Goal: Task Accomplishment & Management: Manage account settings

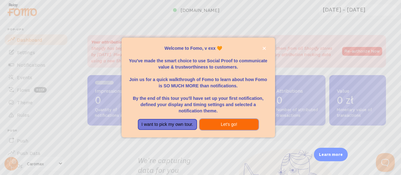
click at [216, 126] on button "Let's go!" at bounding box center [229, 124] width 59 height 11
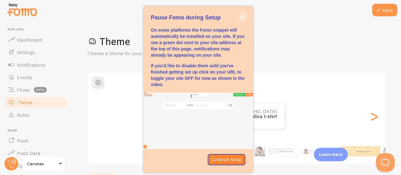
click at [241, 16] on icon "close," at bounding box center [242, 17] width 3 height 3
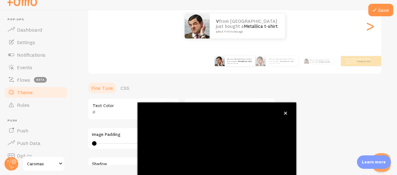
scroll to position [81, 0]
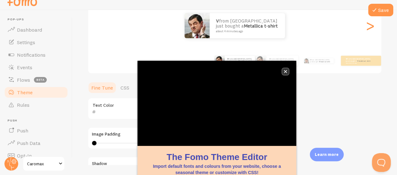
click at [285, 69] on button "close," at bounding box center [285, 71] width 7 height 7
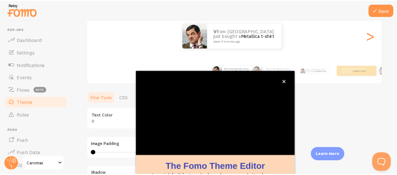
scroll to position [10, 0]
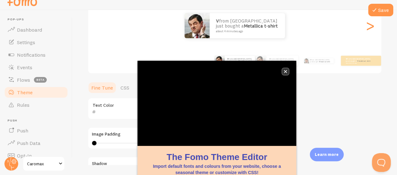
click at [286, 74] on button "close," at bounding box center [285, 71] width 7 height 7
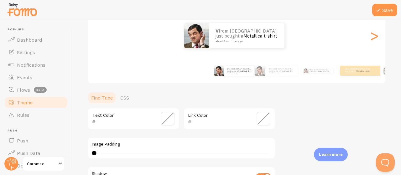
scroll to position [0, 0]
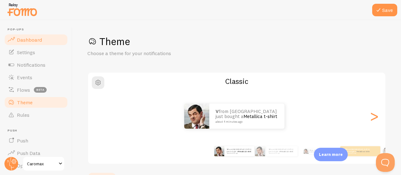
click at [46, 44] on link "Dashboard" at bounding box center [36, 40] width 65 height 13
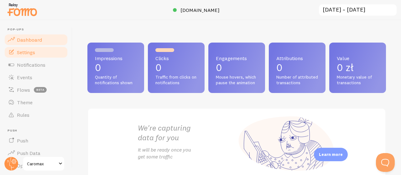
click at [34, 49] on link "Settings" at bounding box center [36, 52] width 65 height 13
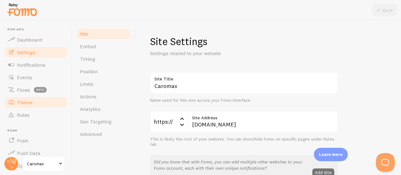
click at [35, 104] on link "Theme" at bounding box center [36, 102] width 65 height 13
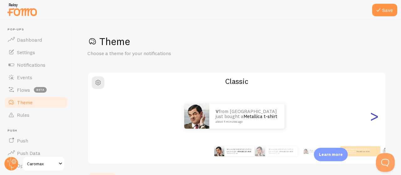
click at [371, 119] on div ">" at bounding box center [375, 116] width 8 height 45
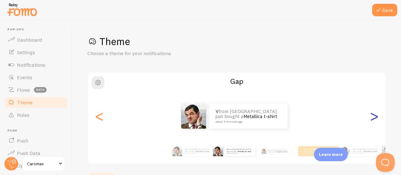
click at [371, 119] on div ">" at bounding box center [375, 116] width 8 height 45
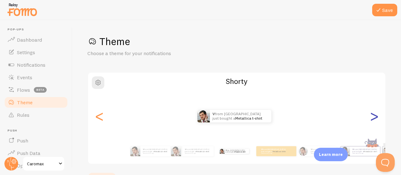
click at [371, 119] on div ">" at bounding box center [375, 116] width 8 height 45
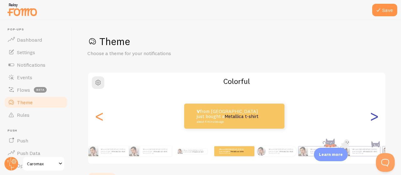
click at [371, 119] on div ">" at bounding box center [375, 116] width 8 height 45
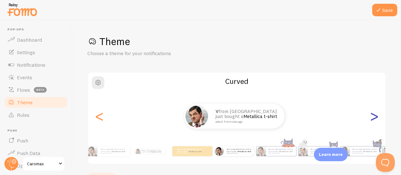
click at [371, 119] on div ">" at bounding box center [375, 116] width 8 height 45
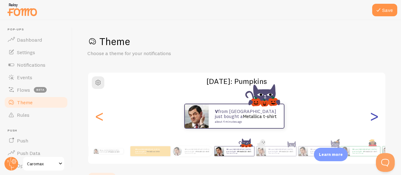
click at [371, 119] on div ">" at bounding box center [375, 116] width 8 height 45
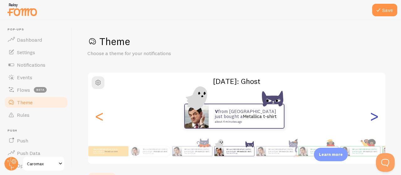
type input "0"
click at [371, 119] on div ">" at bounding box center [375, 116] width 8 height 45
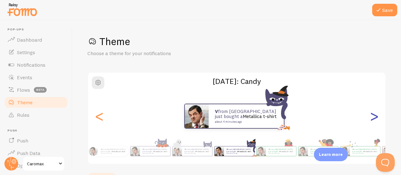
click at [371, 119] on div ">" at bounding box center [375, 116] width 8 height 45
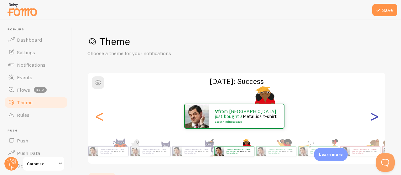
click at [371, 119] on div ">" at bounding box center [375, 116] width 8 height 45
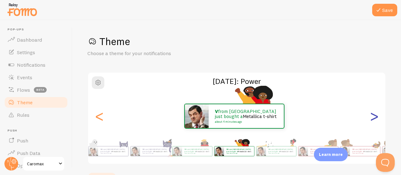
click at [371, 119] on div ">" at bounding box center [375, 116] width 8 height 45
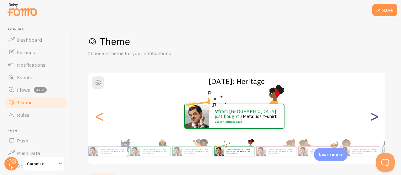
click at [371, 119] on div ">" at bounding box center [375, 116] width 8 height 45
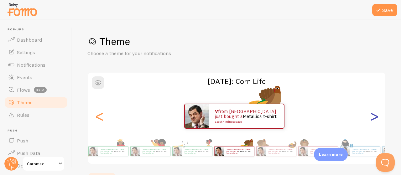
click at [371, 119] on div ">" at bounding box center [375, 116] width 8 height 45
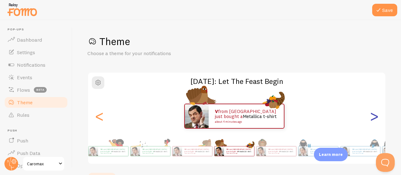
click at [371, 119] on div ">" at bounding box center [375, 116] width 8 height 45
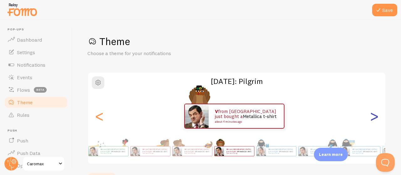
click at [371, 119] on div ">" at bounding box center [375, 116] width 8 height 45
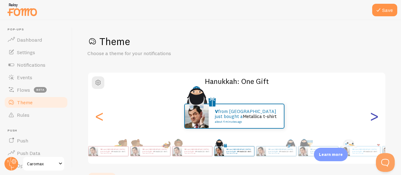
click at [371, 119] on div ">" at bounding box center [375, 116] width 8 height 45
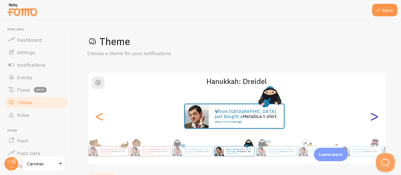
click at [371, 119] on div ">" at bounding box center [375, 116] width 8 height 45
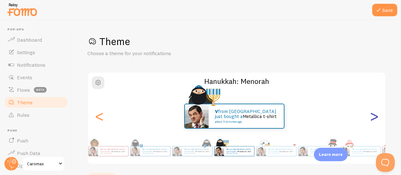
click at [371, 119] on div ">" at bounding box center [375, 116] width 8 height 45
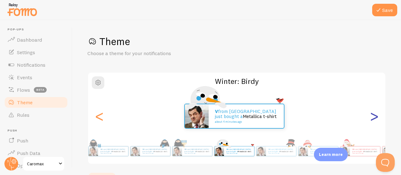
click at [371, 119] on div ">" at bounding box center [375, 116] width 8 height 45
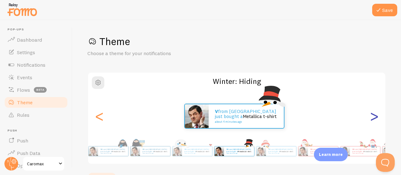
click at [371, 119] on div ">" at bounding box center [375, 116] width 8 height 45
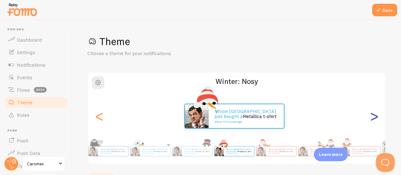
click at [371, 119] on div ">" at bounding box center [375, 116] width 8 height 45
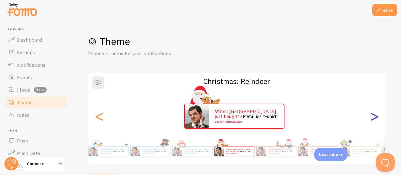
click at [371, 119] on div ">" at bounding box center [375, 116] width 8 height 45
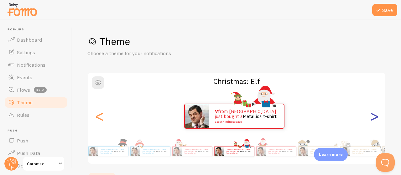
click at [371, 119] on div ">" at bounding box center [375, 116] width 8 height 45
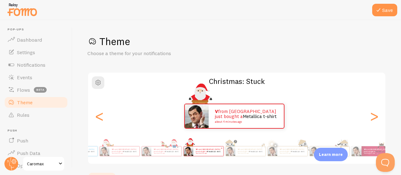
click at [194, 148] on div "v from Poland just bought a Metallica t-shirt about 4 minutes ago" at bounding box center [208, 151] width 30 height 9
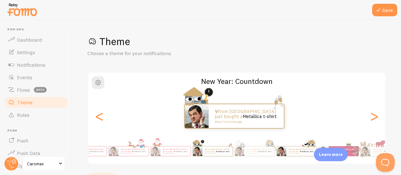
click at [204, 165] on div "Theme Choose a theme for your notifications New Year: Countdown v from Poland j…" at bounding box center [236, 173] width 299 height 276
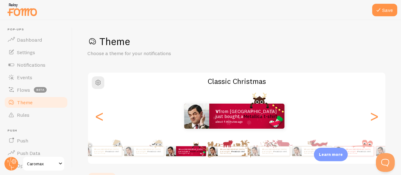
click at [218, 147] on div "v from Poland just bought a Metallica t-shirt about 4 minutes ago" at bounding box center [233, 151] width 30 height 9
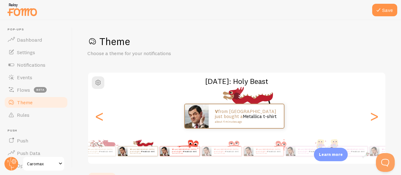
click at [170, 147] on div "v from Poland just bought a Metallica t-shirt about 4 minutes ago" at bounding box center [185, 151] width 30 height 9
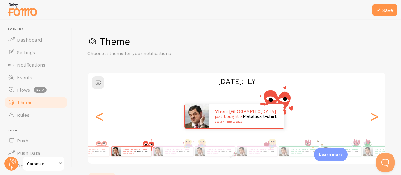
click at [177, 151] on div "v from Poland just bought a Metallica t-shirt about 4 minutes ago v from Poland…" at bounding box center [237, 151] width 338 height 25
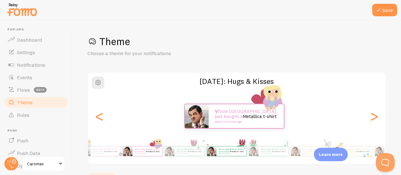
click at [207, 151] on img at bounding box center [211, 151] width 9 height 9
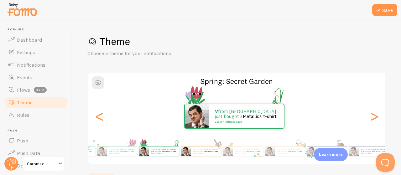
click at [191, 154] on div "v from Poland just bought a Metallica t-shirt about 4 minutes ago" at bounding box center [206, 151] width 30 height 9
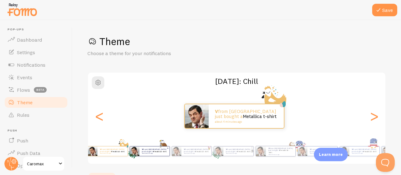
click at [130, 167] on div "Theme Choose a theme for your notifications Easter: Chill v from Poland just bo…" at bounding box center [236, 173] width 299 height 276
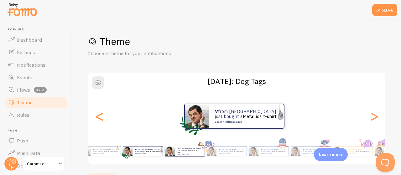
click at [179, 160] on div "v from Poland just bought a Metallica t-shirt about 4 minutes ago" at bounding box center [185, 152] width 37 height 18
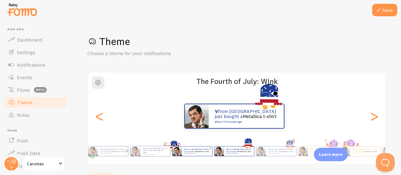
click at [212, 151] on div "v from Poland just bought a Metallica t-shirt about 4 minutes ago" at bounding box center [197, 151] width 30 height 9
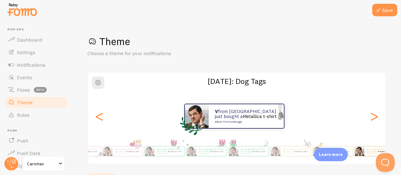
click at [401, 175] on html "Pop-ups Dashboard Settings Notifications Events Flows beta Theme Rules Push Pus…" at bounding box center [200, 87] width 401 height 175
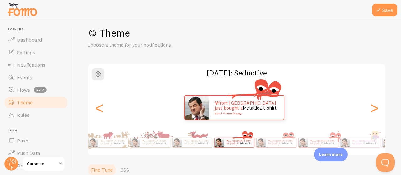
scroll to position [13, 0]
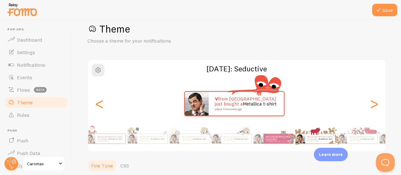
click at [361, 149] on div "v from Poland just bought a Metallica t-shirt about 4 minutes ago v from Poland…" at bounding box center [237, 138] width 338 height 25
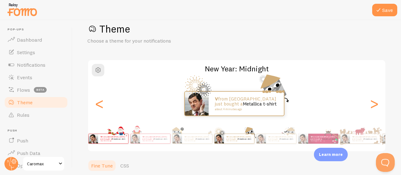
click at [127, 146] on div "v from Poland just bought a Metallica t-shirt about 4 minutes ago" at bounding box center [108, 139] width 37 height 18
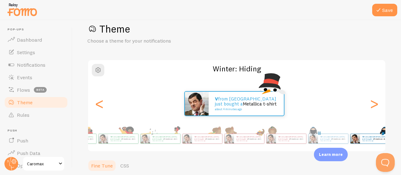
click at [378, 123] on div "Winter: Hiding v from Poland just bought a Metallica t-shirt about 4 minutes ag…" at bounding box center [236, 106] width 299 height 93
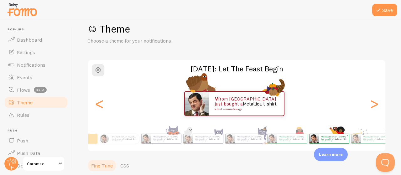
click at [372, 150] on div "v from Poland just bought a Metallica t-shirt about 4 minutes ago v from Poland…" at bounding box center [237, 138] width 338 height 25
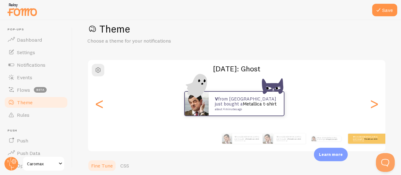
click at [379, 101] on div "Halloween: Ghost v from Poland just bought a Metallica t-shirt about 4 minutes …" at bounding box center [236, 106] width 299 height 93
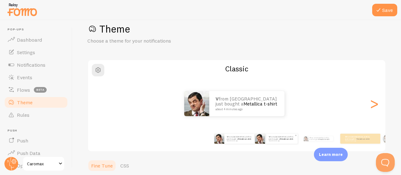
click at [272, 142] on div "v from Poland just bought a Metallica t-shirt about 4 minutes ago" at bounding box center [282, 139] width 31 height 10
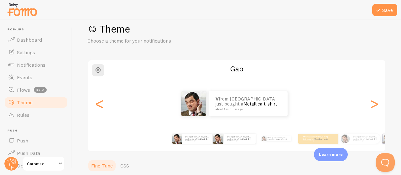
click at [199, 144] on div "v from Poland just bought a Metallica t-shirt about 4 minutes ago" at bounding box center [192, 139] width 37 height 18
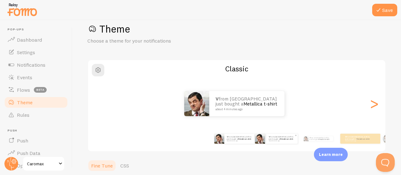
click at [280, 140] on link "Metallica t-shirt" at bounding box center [286, 139] width 13 height 3
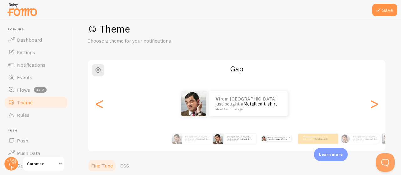
click at [277, 140] on link "Metallica t-shirt" at bounding box center [282, 140] width 11 height 2
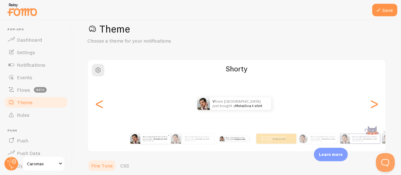
click at [147, 141] on small "about 4 minutes ago" at bounding box center [155, 140] width 24 height 1
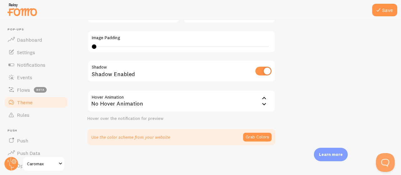
scroll to position [187, 0]
click at [244, 136] on button "Grab Colors" at bounding box center [257, 137] width 29 height 9
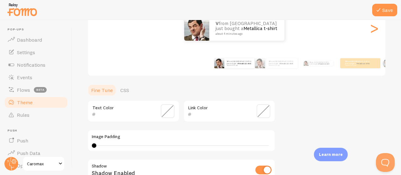
scroll to position [77, 0]
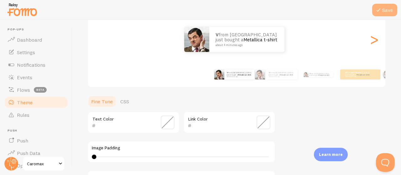
click at [383, 10] on button "Save" at bounding box center [385, 10] width 25 height 13
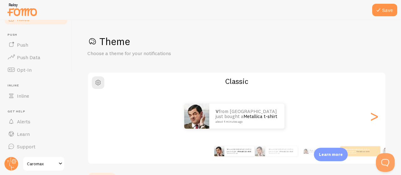
scroll to position [0, 0]
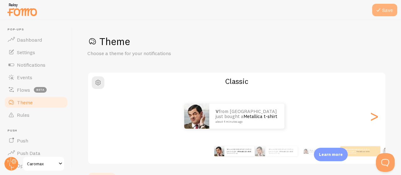
click at [388, 10] on button "Save" at bounding box center [385, 10] width 25 height 13
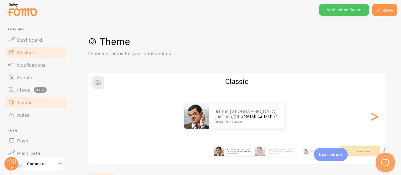
click at [34, 54] on span "Settings" at bounding box center [26, 52] width 18 height 6
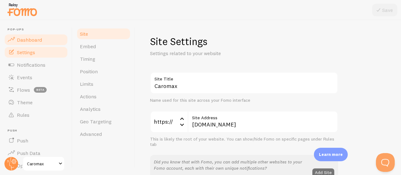
click at [42, 35] on link "Dashboard" at bounding box center [36, 40] width 65 height 13
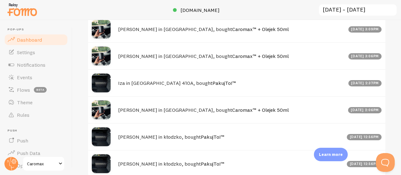
scroll to position [245, 0]
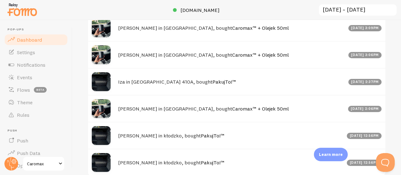
click at [232, 31] on link "Caromax™ + Olejek 50ml" at bounding box center [260, 28] width 57 height 6
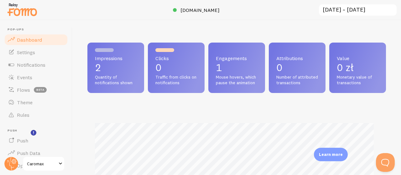
scroll to position [313427, 313298]
click at [39, 56] on link "Settings" at bounding box center [36, 52] width 65 height 13
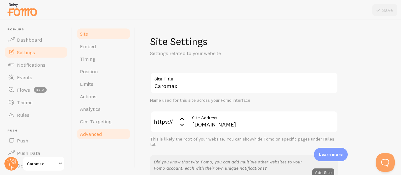
click at [103, 134] on link "Advanced" at bounding box center [103, 134] width 55 height 13
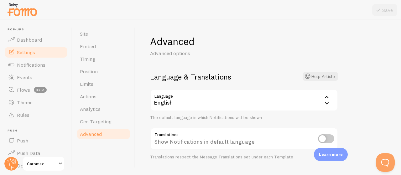
scroll to position [46, 0]
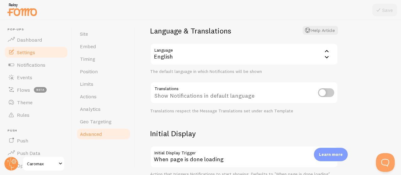
click at [181, 59] on div "English" at bounding box center [244, 54] width 188 height 22
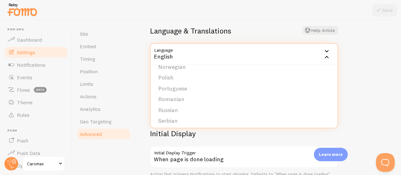
scroll to position [197, 0]
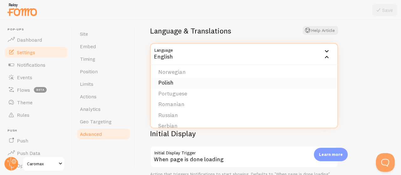
click at [174, 84] on li "Polish" at bounding box center [244, 82] width 187 height 11
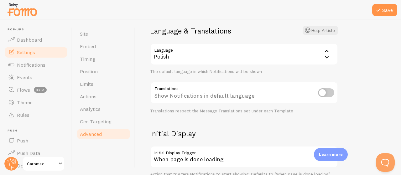
click at [375, 18] on div at bounding box center [200, 10] width 401 height 20
click at [383, 11] on button "Save" at bounding box center [385, 10] width 25 height 13
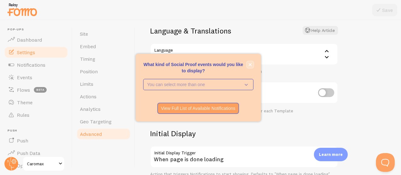
click at [251, 66] on icon "close," at bounding box center [250, 64] width 3 height 3
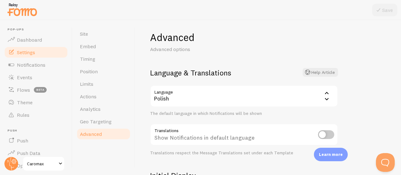
scroll to position [0, 0]
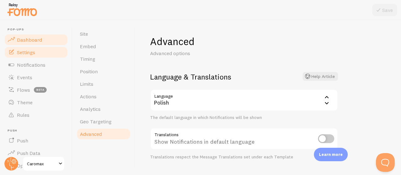
click at [29, 37] on span "Dashboard" at bounding box center [29, 40] width 25 height 6
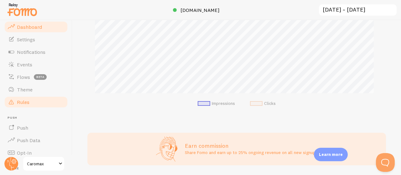
scroll to position [13, 0]
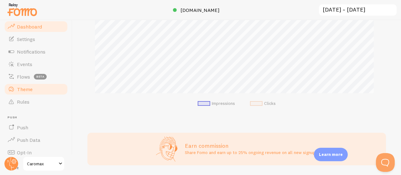
click at [38, 91] on link "Theme" at bounding box center [36, 89] width 65 height 13
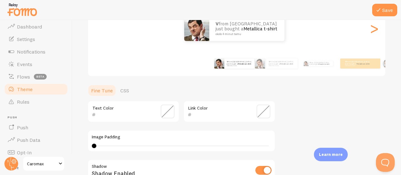
scroll to position [86, 0]
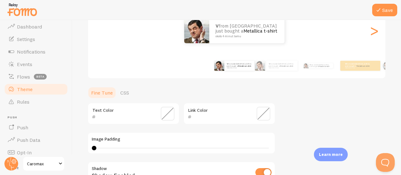
click at [96, 147] on div at bounding box center [94, 148] width 4 height 4
drag, startPoint x: 93, startPoint y: 149, endPoint x: 118, endPoint y: 150, distance: 25.1
click at [118, 150] on div at bounding box center [118, 148] width 4 height 4
click at [116, 146] on div "Image Padding 5" at bounding box center [181, 143] width 188 height 22
click at [93, 147] on div "5" at bounding box center [181, 148] width 179 height 5
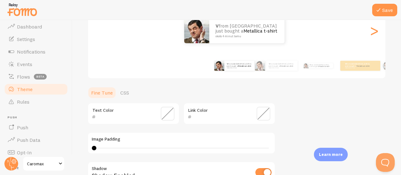
click at [98, 148] on div "0" at bounding box center [181, 148] width 179 height 5
click at [110, 148] on div "1" at bounding box center [181, 148] width 175 height 1
click at [132, 146] on div "4" at bounding box center [181, 148] width 179 height 5
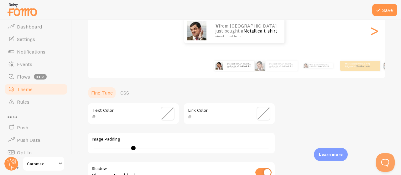
click at [95, 148] on div "9" at bounding box center [181, 148] width 175 height 1
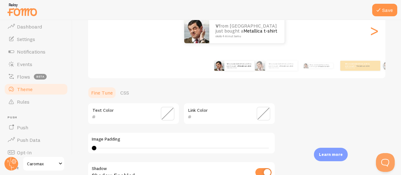
type input "0"
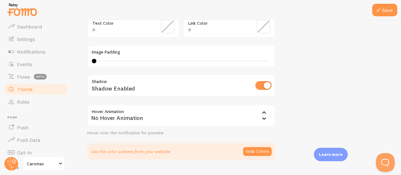
scroll to position [173, 0]
click at [111, 123] on div "No Hover Animation" at bounding box center [181, 115] width 188 height 22
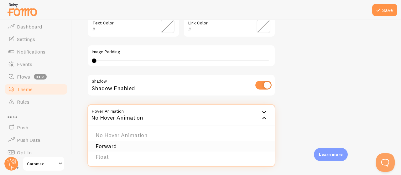
click at [115, 146] on li "Forward" at bounding box center [181, 146] width 187 height 11
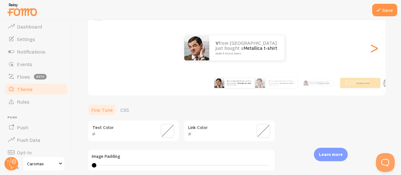
scroll to position [187, 0]
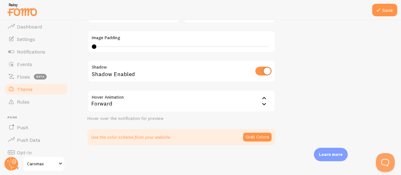
click at [152, 103] on div "Forward" at bounding box center [181, 101] width 188 height 22
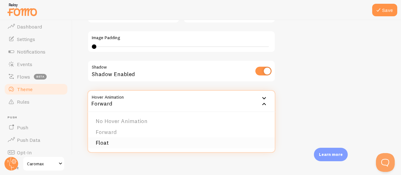
click at [131, 141] on li "Float" at bounding box center [181, 143] width 187 height 11
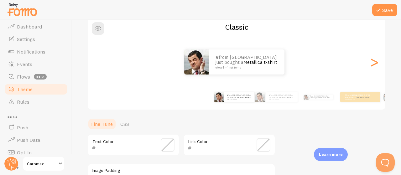
scroll to position [54, 0]
click at [279, 101] on div "v from [GEOGRAPHIC_DATA] just bought a Metallica t-shirt [PERSON_NAME] 4 minut …" at bounding box center [282, 98] width 31 height 10
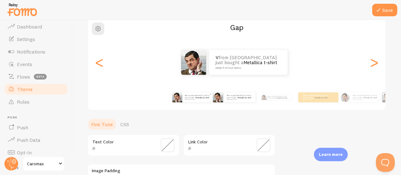
click at [204, 101] on div "v from [GEOGRAPHIC_DATA] just bought a Metallica t-shirt [PERSON_NAME] 4 minut …" at bounding box center [198, 98] width 30 height 10
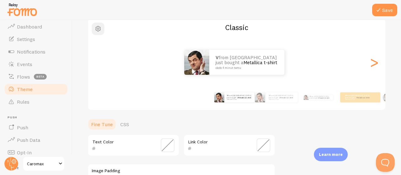
click at [97, 29] on span "button" at bounding box center [98, 29] width 8 height 8
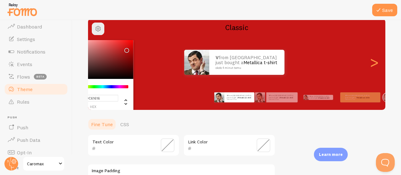
drag, startPoint x: 113, startPoint y: 52, endPoint x: 125, endPoint y: 49, distance: 13.3
click at [125, 49] on div "Chrome color picker" at bounding box center [98, 59] width 71 height 39
click at [105, 74] on div "Chrome color picker" at bounding box center [98, 59] width 71 height 39
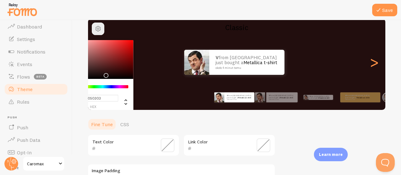
type input "#000000"
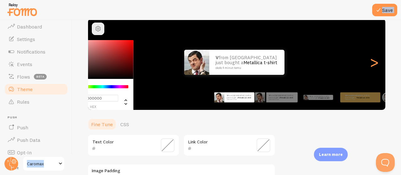
drag, startPoint x: 93, startPoint y: 74, endPoint x: 69, endPoint y: 83, distance: 26.0
click at [69, 83] on main "Pop-ups Dashboard Settings Notifications Events Flows beta Theme Rules [GEOGRAP…" at bounding box center [200, 97] width 401 height 155
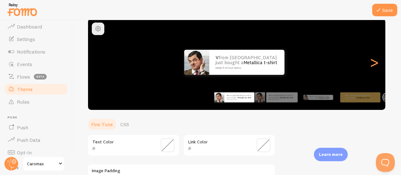
click at [107, 26] on h2 "Classic" at bounding box center [237, 28] width 298 height 10
click at [98, 29] on span "button" at bounding box center [98, 29] width 8 height 8
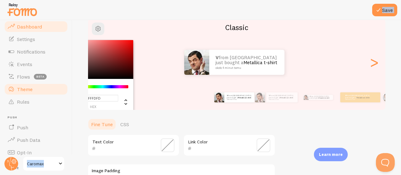
type input "#FFFFFF"
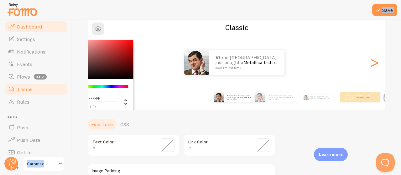
drag, startPoint x: 95, startPoint y: 67, endPoint x: 60, endPoint y: 27, distance: 53.5
click at [60, 27] on main "Pop-ups Dashboard Settings Notifications Events Flows beta Theme Rules [GEOGRAP…" at bounding box center [200, 97] width 401 height 155
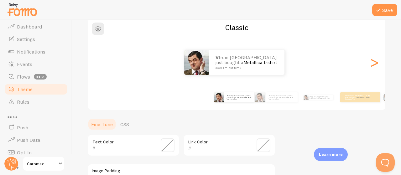
click at [172, 13] on div at bounding box center [200, 10] width 401 height 20
click at [383, 9] on button "Save" at bounding box center [385, 10] width 25 height 13
click at [37, 40] on link "Settings" at bounding box center [36, 39] width 65 height 13
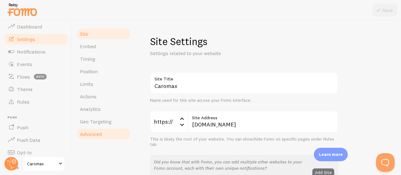
click at [103, 132] on link "Advanced" at bounding box center [103, 134] width 55 height 13
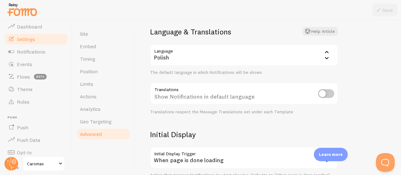
scroll to position [75, 0]
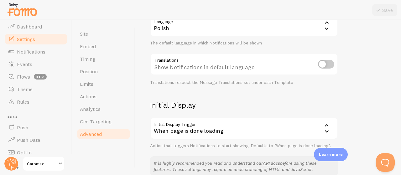
click at [324, 66] on input "checkbox" at bounding box center [326, 64] width 16 height 9
checkbox input "true"
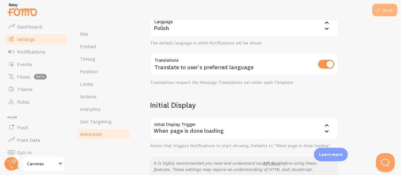
click at [379, 13] on icon at bounding box center [379, 10] width 8 height 8
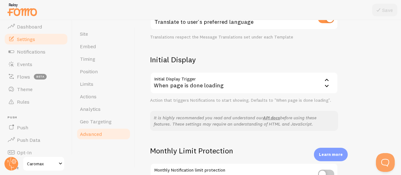
scroll to position [188, 0]
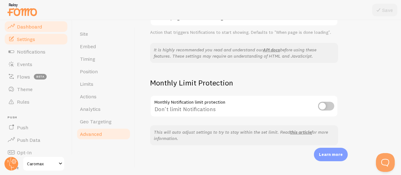
click at [39, 28] on span "Dashboard" at bounding box center [29, 27] width 25 height 6
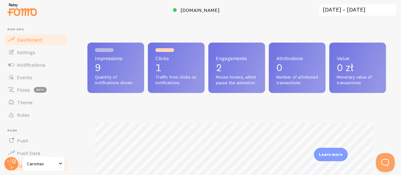
scroll to position [313427, 313298]
click at [33, 100] on link "Theme" at bounding box center [36, 102] width 65 height 13
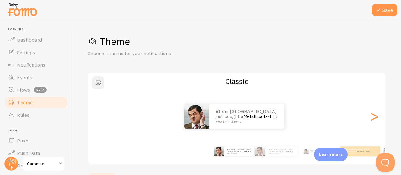
click at [99, 85] on span "button" at bounding box center [98, 83] width 8 height 8
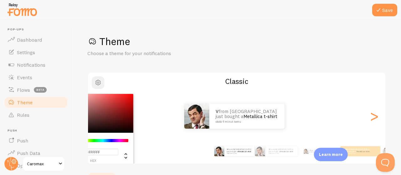
click at [99, 85] on span "button" at bounding box center [98, 83] width 8 height 8
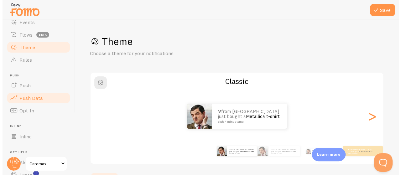
scroll to position [96, 0]
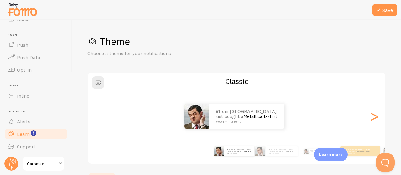
click at [41, 132] on link "Learn" at bounding box center [36, 134] width 65 height 13
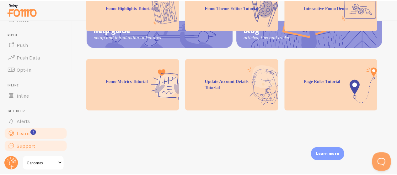
scroll to position [187, 0]
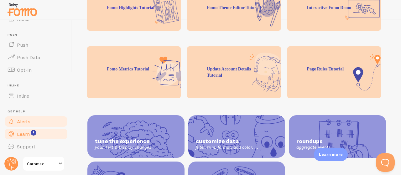
click at [35, 116] on link "Alerts" at bounding box center [36, 121] width 65 height 13
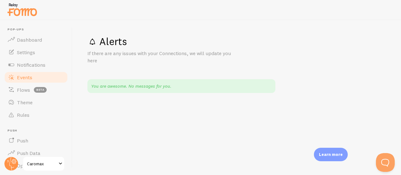
click at [31, 74] on span "Events" at bounding box center [24, 77] width 15 height 6
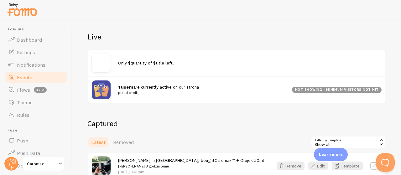
scroll to position [61, 0]
drag, startPoint x: 310, startPoint y: 89, endPoint x: 291, endPoint y: 89, distance: 18.8
click at [291, 89] on div "1 users are currently active on our strona przed chwilą not showing - minimum v…" at bounding box center [237, 89] width 298 height 27
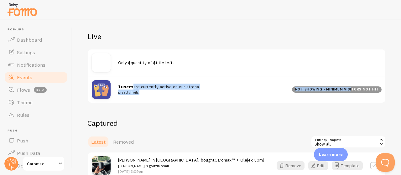
click at [221, 103] on div "1 users are currently active on our strona przed chwilą not showing - minimum v…" at bounding box center [237, 89] width 298 height 27
drag, startPoint x: 183, startPoint y: 86, endPoint x: 140, endPoint y: 88, distance: 43.0
click at [140, 88] on div "1 users are currently active on our strona przed chwilą" at bounding box center [205, 90] width 174 height 12
click at [142, 88] on span "1 users are currently active on our strona przed chwilą" at bounding box center [201, 90] width 167 height 12
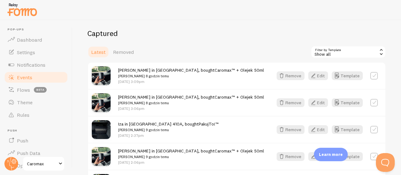
scroll to position [152, 0]
click at [131, 55] on span "Removed" at bounding box center [123, 52] width 21 height 6
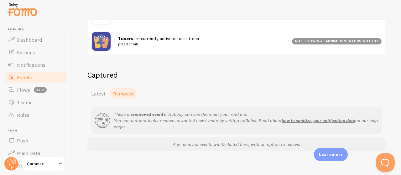
scroll to position [115, 0]
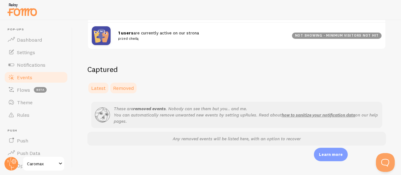
click at [96, 83] on link "Latest" at bounding box center [98, 88] width 22 height 13
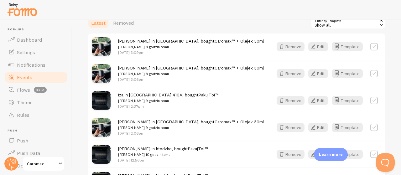
scroll to position [172, 0]
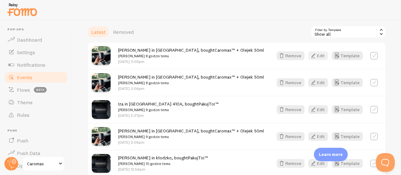
click at [315, 55] on button "Edit" at bounding box center [319, 55] width 20 height 9
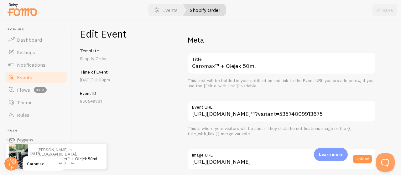
click at [203, 12] on link "Shopify Order" at bounding box center [205, 10] width 44 height 13
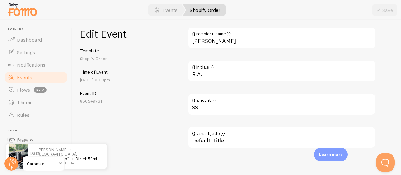
scroll to position [434, 0]
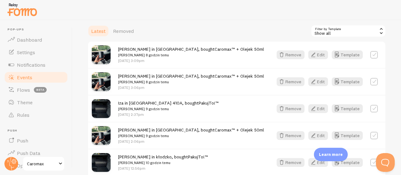
scroll to position [172, 0]
click at [341, 55] on button "Template" at bounding box center [347, 54] width 31 height 9
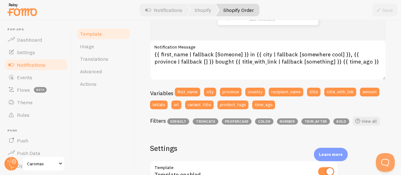
scroll to position [116, 0]
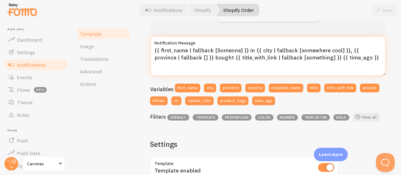
click at [251, 49] on textarea "{{ first_name | fallback [Someone] }} in {{ city | fallback [somewhere cool] }}…" at bounding box center [268, 56] width 236 height 40
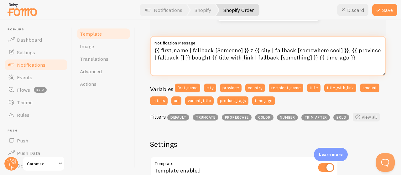
drag, startPoint x: 205, startPoint y: 59, endPoint x: 188, endPoint y: 57, distance: 16.8
click at [188, 57] on textarea "{{ first_name | fallback [Someone] }} z {{ city | fallback [somewhere cool] }},…" at bounding box center [268, 56] width 236 height 40
type textarea "{{ first_name | fallback [Someone] }} z {{ city | fallback [somewhere cool] }},…"
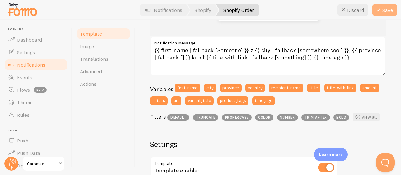
click at [380, 12] on icon at bounding box center [379, 10] width 8 height 8
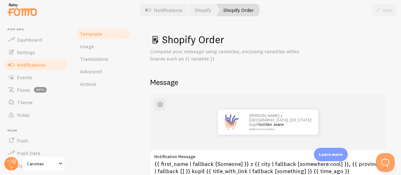
scroll to position [0, 0]
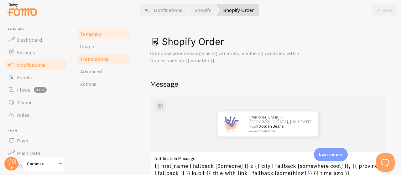
click at [104, 56] on span "Translations" at bounding box center [94, 59] width 29 height 6
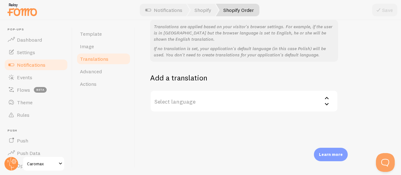
scroll to position [58, 0]
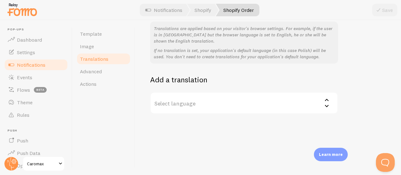
click at [180, 104] on label "Select language" at bounding box center [244, 103] width 188 height 22
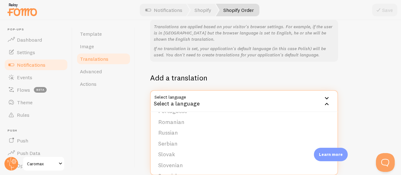
scroll to position [248, 0]
click at [117, 118] on div "Template Image Translations Advanced Actions" at bounding box center [103, 97] width 63 height 155
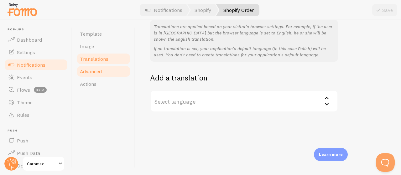
click at [111, 76] on link "Advanced" at bounding box center [103, 71] width 55 height 13
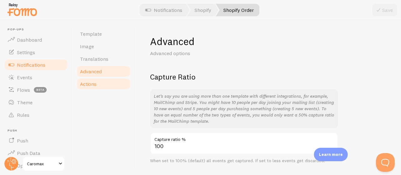
click at [104, 84] on link "Actions" at bounding box center [103, 84] width 55 height 13
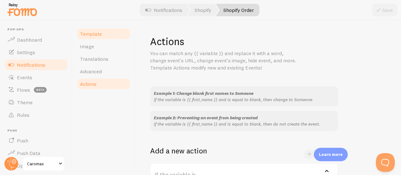
click at [97, 35] on span "Template" at bounding box center [91, 34] width 22 height 6
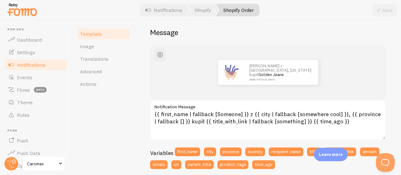
scroll to position [52, 0]
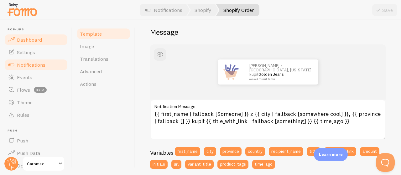
click at [41, 45] on link "Dashboard" at bounding box center [36, 40] width 65 height 13
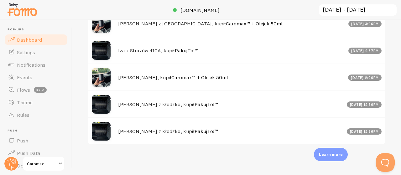
scroll to position [424, 0]
click at [39, 94] on link "Flows beta" at bounding box center [36, 90] width 65 height 13
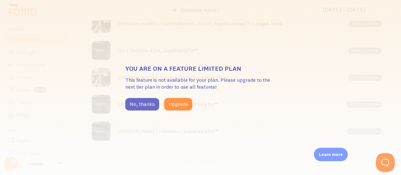
click at [150, 107] on button "No, thanks" at bounding box center [142, 104] width 34 height 13
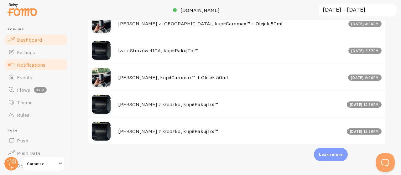
click at [35, 67] on span "Notifications" at bounding box center [31, 65] width 29 height 6
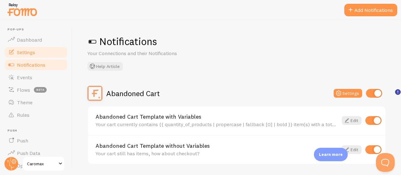
click at [45, 54] on link "Settings" at bounding box center [36, 52] width 65 height 13
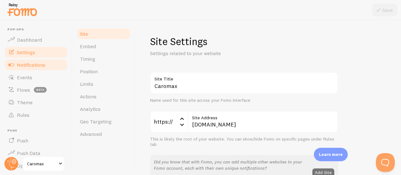
click at [43, 59] on link "Notifications" at bounding box center [36, 65] width 65 height 13
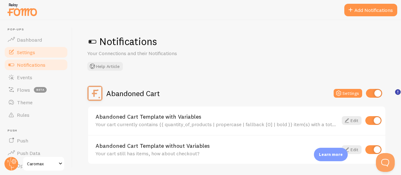
click at [43, 54] on link "Settings" at bounding box center [36, 52] width 65 height 13
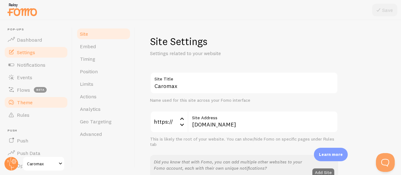
click at [38, 100] on link "Theme" at bounding box center [36, 102] width 65 height 13
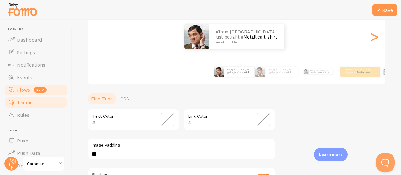
scroll to position [79, 0]
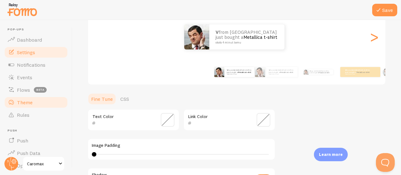
click at [40, 50] on link "Settings" at bounding box center [36, 52] width 65 height 13
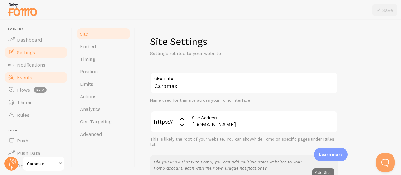
click at [45, 74] on link "Events" at bounding box center [36, 77] width 65 height 13
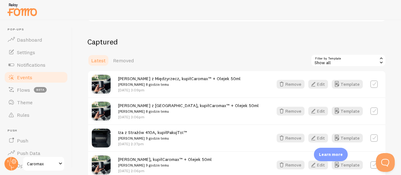
scroll to position [141, 0]
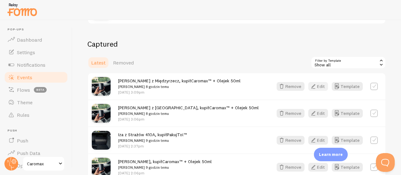
click at [312, 85] on icon "button" at bounding box center [314, 87] width 8 height 8
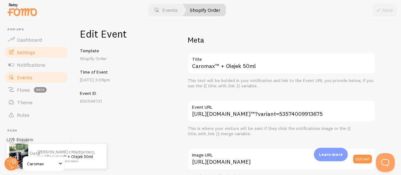
click at [42, 52] on link "Settings" at bounding box center [36, 52] width 65 height 13
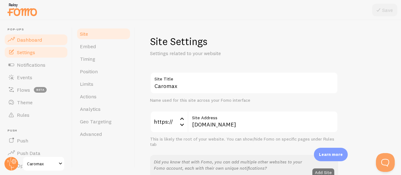
click at [40, 41] on span "Dashboard" at bounding box center [29, 40] width 25 height 6
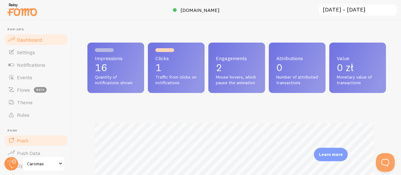
scroll to position [165, 294]
click at [60, 161] on span at bounding box center [61, 164] width 8 height 8
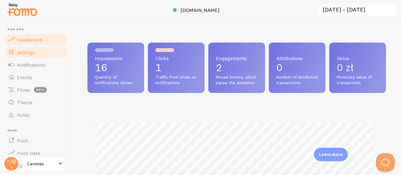
click at [26, 54] on span "Settings" at bounding box center [26, 52] width 18 height 6
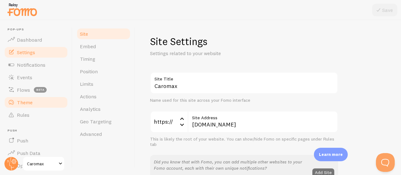
click at [38, 103] on link "Theme" at bounding box center [36, 102] width 65 height 13
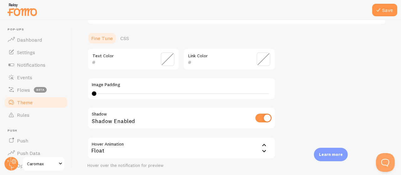
scroll to position [67, 0]
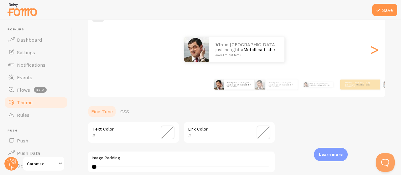
click at [171, 127] on span at bounding box center [168, 133] width 14 height 14
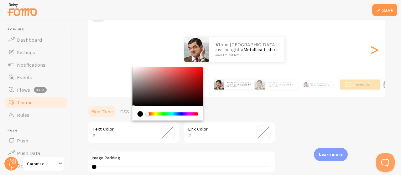
click at [156, 115] on div "Chrome color picker" at bounding box center [172, 114] width 51 height 6
click at [156, 116] on div "Chrome color picker" at bounding box center [172, 114] width 51 height 6
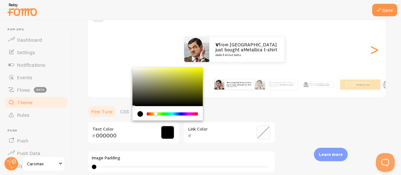
click at [155, 114] on div "Chrome color picker" at bounding box center [156, 114] width 4 height 4
click at [155, 114] on div "Chrome color picker" at bounding box center [155, 114] width 4 height 4
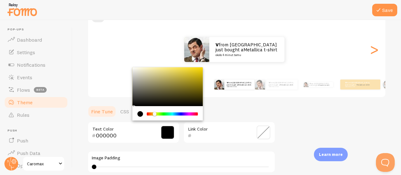
click at [155, 114] on div "Chrome color picker" at bounding box center [155, 114] width 4 height 4
click at [154, 114] on div "Chrome color picker" at bounding box center [155, 114] width 4 height 4
click at [154, 114] on div "Chrome color picker" at bounding box center [154, 114] width 4 height 4
click at [194, 80] on div "Chrome color picker" at bounding box center [168, 86] width 71 height 39
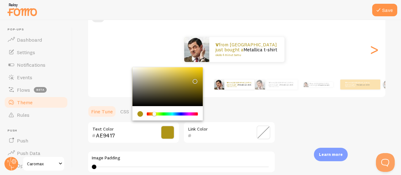
click at [199, 75] on div "Chrome color picker" at bounding box center [168, 86] width 71 height 39
click at [199, 75] on div "Chrome color picker" at bounding box center [200, 77] width 4 height 4
type input "D5B109"
click at [200, 74] on div "Chrome color picker" at bounding box center [168, 86] width 71 height 39
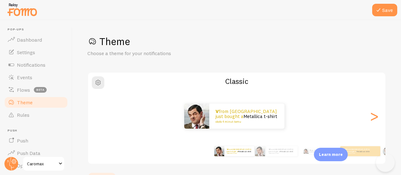
click at [385, 2] on div at bounding box center [200, 10] width 401 height 20
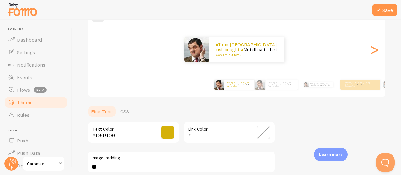
click at [385, 2] on div at bounding box center [200, 10] width 401 height 20
click at [385, 7] on button "Save" at bounding box center [385, 10] width 25 height 13
click at [31, 141] on link "Push" at bounding box center [36, 141] width 65 height 13
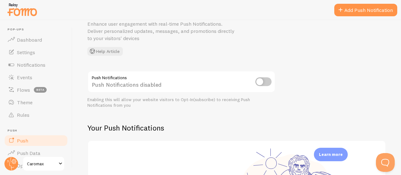
scroll to position [68, 0]
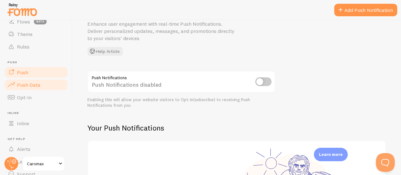
click at [33, 90] on link "Push Data" at bounding box center [36, 85] width 65 height 13
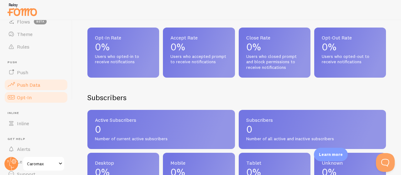
scroll to position [96, 0]
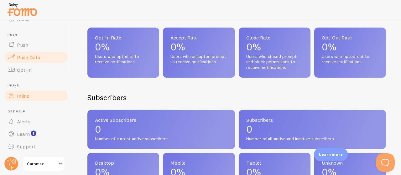
click at [34, 95] on link "Inline" at bounding box center [36, 96] width 65 height 13
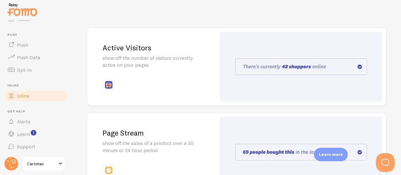
scroll to position [71, 0]
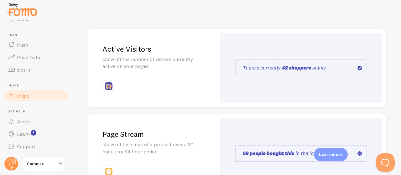
click at [168, 72] on div "Active Visitors show off the number of visitors currently active on your pages" at bounding box center [151, 68] width 129 height 78
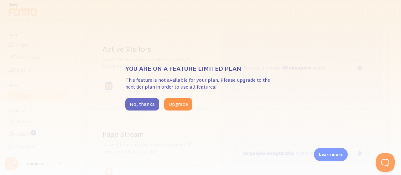
click at [150, 109] on button "No, thanks" at bounding box center [142, 104] width 34 height 13
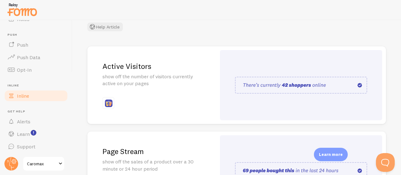
scroll to position [53, 0]
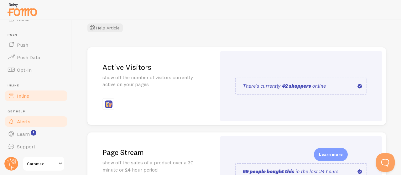
click at [40, 118] on link "Alerts" at bounding box center [36, 121] width 65 height 13
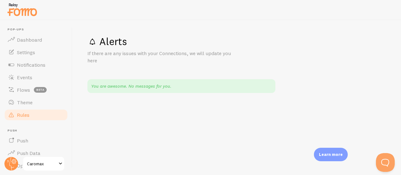
click at [33, 118] on link "Rules" at bounding box center [36, 115] width 65 height 13
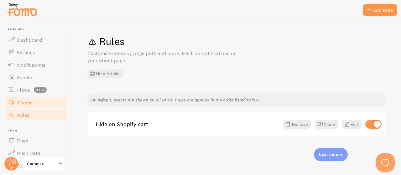
click at [36, 107] on link "Theme" at bounding box center [36, 102] width 65 height 13
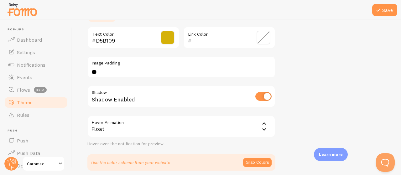
scroll to position [187, 0]
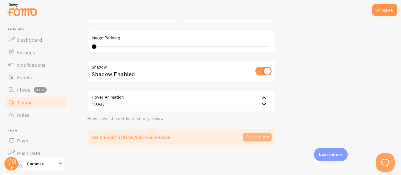
click at [257, 136] on button "Grab Colors" at bounding box center [257, 137] width 29 height 9
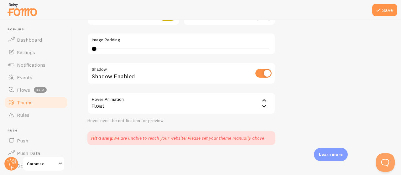
scroll to position [185, 0]
click at [25, 79] on span "Events" at bounding box center [24, 77] width 15 height 6
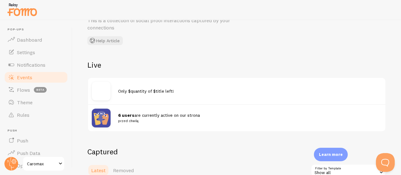
scroll to position [33, 0]
click at [100, 118] on img at bounding box center [101, 118] width 19 height 19
click at [92, 94] on img at bounding box center [101, 91] width 19 height 19
click at [103, 114] on img at bounding box center [101, 118] width 19 height 19
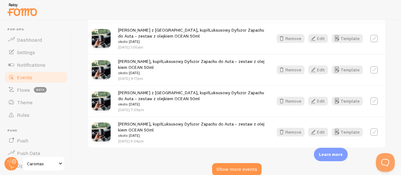
scroll to position [933, 0]
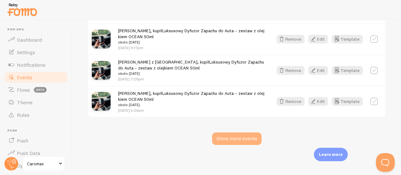
click at [230, 137] on div "Show more events" at bounding box center [237, 139] width 50 height 13
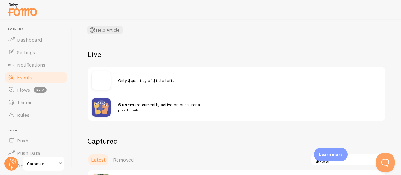
scroll to position [45, 0]
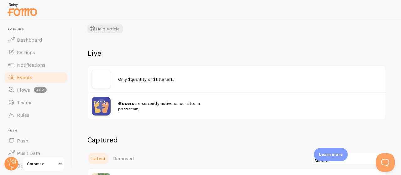
click at [128, 103] on strong "6 users" at bounding box center [126, 104] width 16 height 6
click at [129, 110] on small "przed chwilą" at bounding box center [246, 109] width 256 height 6
click at [122, 80] on span "Only $quantity of $title left!" at bounding box center [146, 80] width 56 height 6
click at [27, 62] on span "Notifications" at bounding box center [31, 65] width 29 height 6
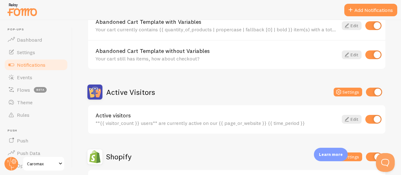
scroll to position [122, 0]
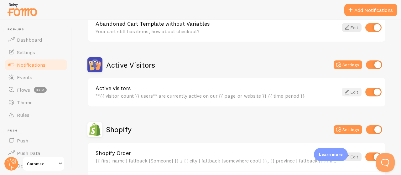
click at [343, 90] on icon at bounding box center [347, 92] width 8 height 8
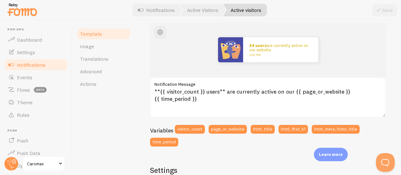
scroll to position [74, 0]
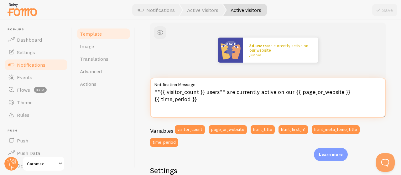
drag, startPoint x: 223, startPoint y: 91, endPoint x: 206, endPoint y: 92, distance: 16.6
click at [206, 92] on textarea "**{{ visitor_count }} users** are currently active on our {{ page_or_website }}…" at bounding box center [268, 98] width 236 height 40
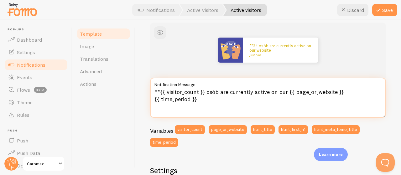
drag, startPoint x: 220, startPoint y: 92, endPoint x: 285, endPoint y: 93, distance: 65.2
click at [285, 93] on textarea "**{{ visitor_count }} osób are currently active on our {{ page_or_website }} {{…" at bounding box center [268, 98] width 236 height 40
click at [291, 91] on textarea "**{{ visitor_count }} osób jest na naszej {{ page_or_website }} {{ time_period …" at bounding box center [268, 98] width 236 height 40
click at [303, 117] on textarea "**{{ visitor_count }} osób jest na naszej {{ page_or_website }} {{ time_period …" at bounding box center [268, 98] width 236 height 40
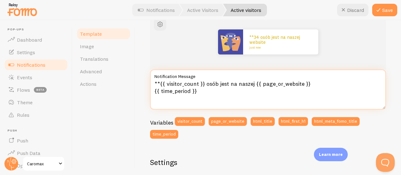
scroll to position [73, 0]
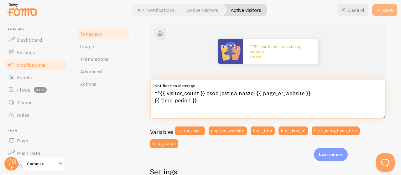
type textarea "**{{ visitor_count }} osób jest na naszej {{ page_or_website }} {{ time_period …"
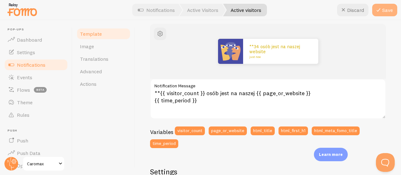
click at [382, 10] on icon at bounding box center [379, 10] width 8 height 8
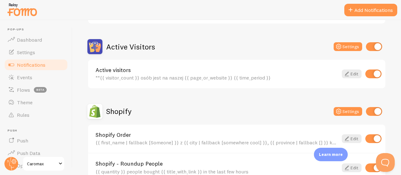
scroll to position [136, 0]
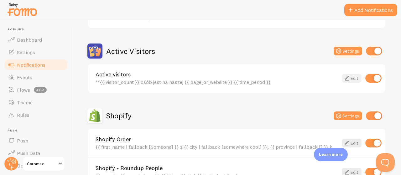
click at [343, 76] on icon at bounding box center [347, 79] width 8 height 8
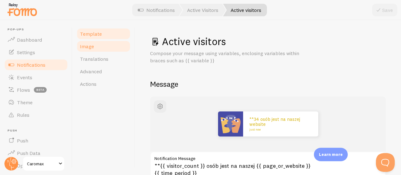
click at [109, 50] on link "Image" at bounding box center [103, 46] width 55 height 13
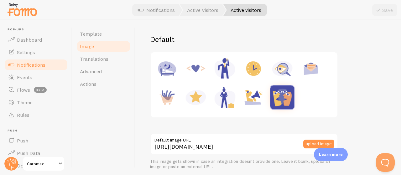
scroll to position [75, 0]
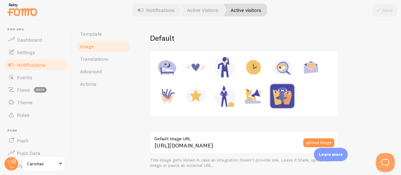
click at [200, 97] on img at bounding box center [196, 96] width 24 height 24
type input "https://fomo.com/images/widget/template_defaults/rating.jpg"
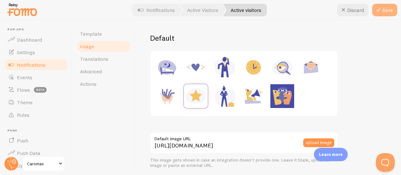
click at [392, 11] on button "Save" at bounding box center [385, 10] width 25 height 13
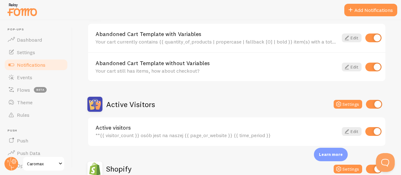
scroll to position [81, 0]
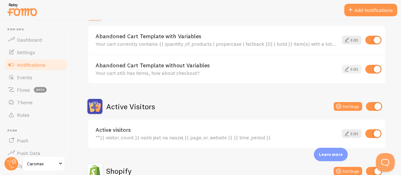
click at [345, 72] on icon at bounding box center [347, 70] width 8 height 8
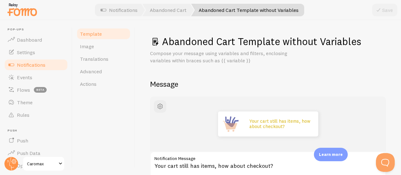
scroll to position [37, 0]
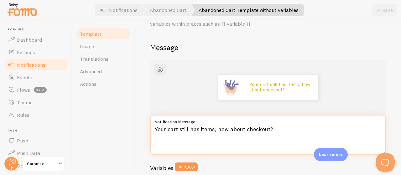
click at [220, 130] on textarea "Your cart still has items, how about checkout?" at bounding box center [268, 135] width 236 height 40
paste textarea "Nie zapomnij o produktach w koszyku! Przejdź do kasy."
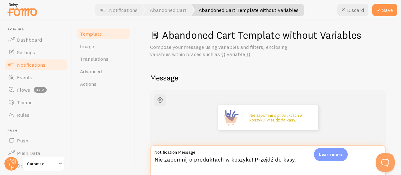
scroll to position [0, 0]
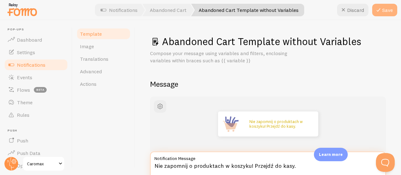
type textarea "Nie zapomnij o produktach w koszyku! Przejdź do kasy."
click at [383, 13] on button "Save" at bounding box center [385, 10] width 25 height 13
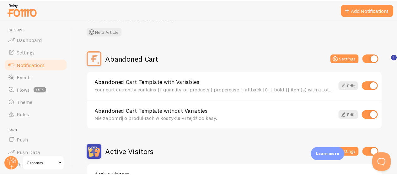
scroll to position [49, 0]
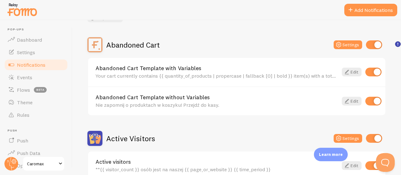
click at [213, 72] on div "Abandoned Cart Template with Variables Your cart currently contains {{ quantity…" at bounding box center [217, 72] width 243 height 13
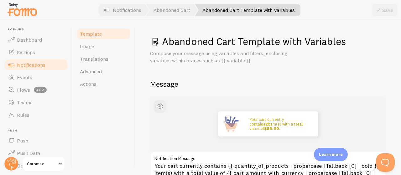
scroll to position [56, 0]
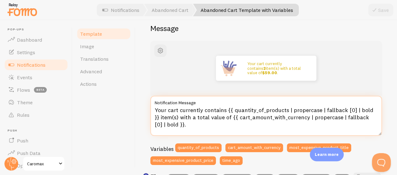
drag, startPoint x: 225, startPoint y: 111, endPoint x: 154, endPoint y: 107, distance: 71.3
click at [154, 107] on textarea "Your cart currently contains {{ quantity_of_products | propercase | fallback [0…" at bounding box center [265, 116] width 231 height 40
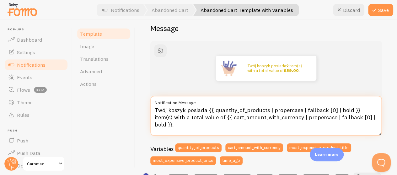
drag, startPoint x: 175, startPoint y: 116, endPoint x: 224, endPoint y: 119, distance: 49.3
click at [224, 119] on textarea "Twój koszyk posiada {{ quantity_of_products | propercase | fallback [0] | bold …" at bounding box center [265, 116] width 231 height 40
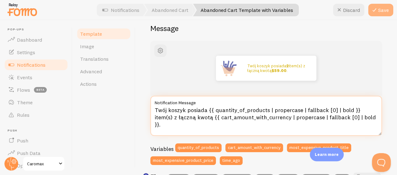
type textarea "Twój koszyk posiada {{ quantity_of_products | propercase | fallback [0] | bold …"
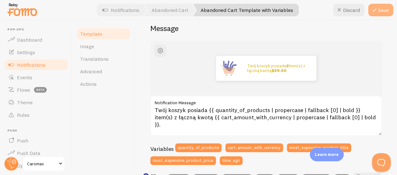
click at [377, 9] on icon at bounding box center [374, 10] width 8 height 8
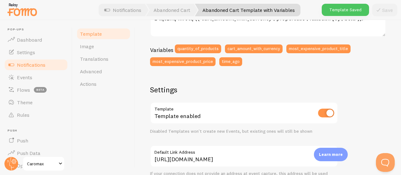
scroll to position [153, 0]
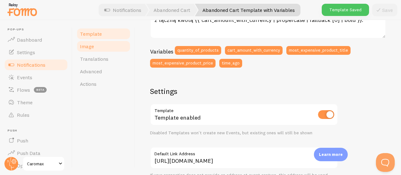
click at [107, 45] on link "Image" at bounding box center [103, 46] width 55 height 13
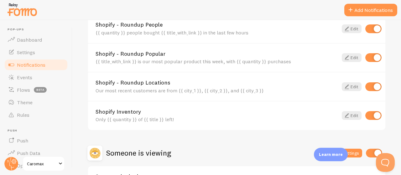
scroll to position [330, 0]
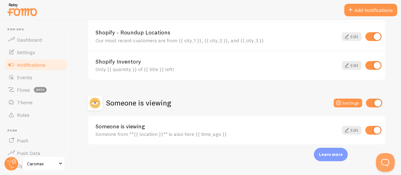
click at [186, 134] on div "Someone from **{{ location }}** is also here {{ time_ago }}" at bounding box center [217, 134] width 243 height 6
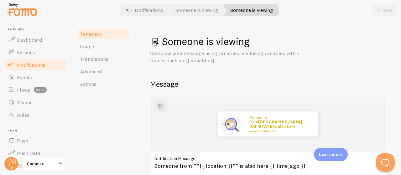
scroll to position [66, 0]
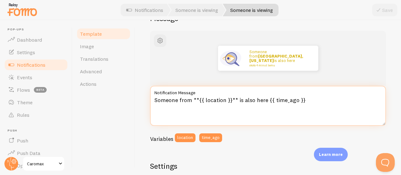
drag, startPoint x: 191, startPoint y: 101, endPoint x: 149, endPoint y: 105, distance: 41.6
click at [149, 105] on div "Someone is viewing Compose your message using variables, enclosing variables wi…" at bounding box center [268, 97] width 266 height 155
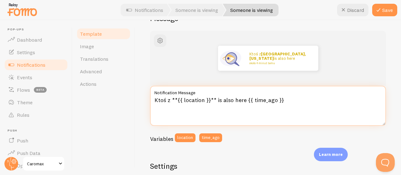
drag, startPoint x: 216, startPoint y: 101, endPoint x: 243, endPoint y: 101, distance: 27.6
click at [243, 101] on textarea "Ktoś z **{{ location }}** is also here {{ time_ago }}" at bounding box center [268, 106] width 236 height 40
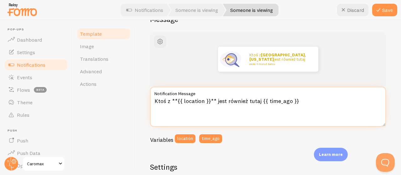
scroll to position [95, 0]
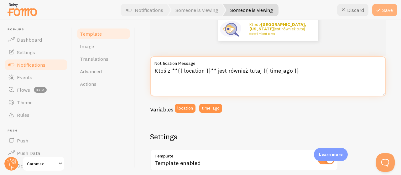
type textarea "Ktoś z **{{ location }}** jest również tutaj {{ time_ago }}"
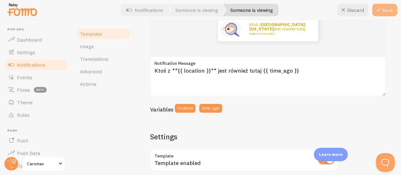
click at [388, 10] on button "Save" at bounding box center [385, 10] width 25 height 13
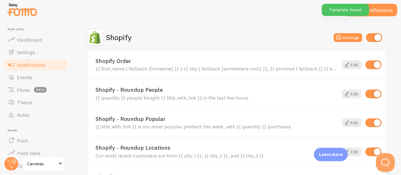
scroll to position [214, 0]
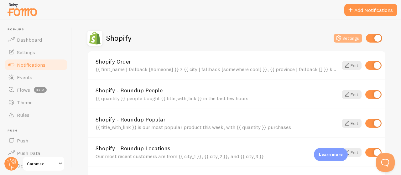
click at [337, 37] on icon at bounding box center [339, 38] width 8 height 8
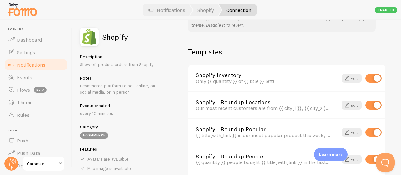
scroll to position [428, 0]
click at [343, 78] on span at bounding box center [347, 79] width 8 height 8
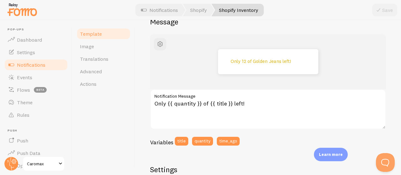
scroll to position [63, 0]
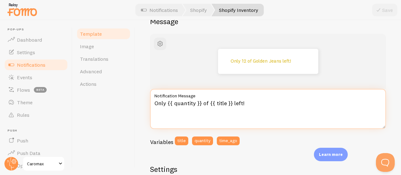
drag, startPoint x: 167, startPoint y: 102, endPoint x: 140, endPoint y: 103, distance: 26.1
click at [148, 103] on div "Shopify Inventory Compose your message using variables, enclosing variables wit…" at bounding box center [268, 97] width 266 height 155
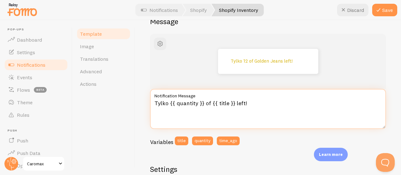
drag, startPoint x: 205, startPoint y: 104, endPoint x: 209, endPoint y: 107, distance: 4.5
click at [209, 107] on textarea "Tylko {{ quantity }} of {{ title }} left!" at bounding box center [268, 109] width 236 height 40
click at [234, 103] on textarea "Tylko {{ quantity }} z {{ title }} left!" at bounding box center [268, 109] width 236 height 40
drag, startPoint x: 232, startPoint y: 103, endPoint x: 240, endPoint y: 105, distance: 8.1
click at [240, 105] on textarea "Tylko {{ quantity }} z {{ title }} left!" at bounding box center [268, 109] width 236 height 40
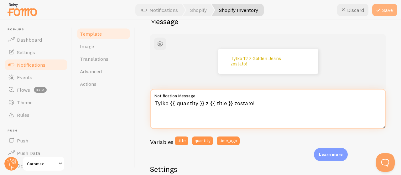
type textarea "Tylko {{ quantity }} z {{ title }} zostało!"
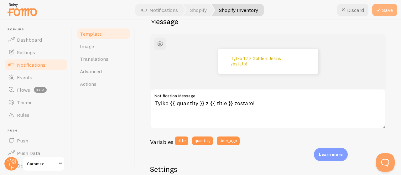
click at [379, 12] on icon at bounding box center [379, 10] width 8 height 8
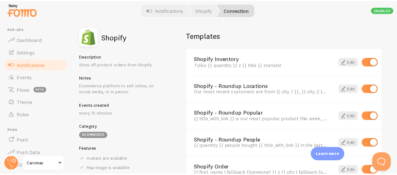
scroll to position [467, 0]
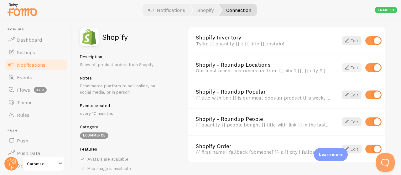
click at [343, 68] on span at bounding box center [347, 68] width 8 height 8
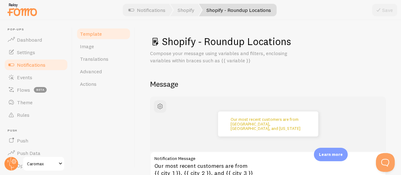
scroll to position [51, 0]
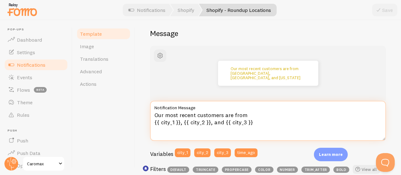
drag, startPoint x: 244, startPoint y: 114, endPoint x: 141, endPoint y: 104, distance: 103.3
click at [141, 104] on div "Shopify - Roundup Locations Compose your message using variables and filters, e…" at bounding box center [268, 97] width 266 height 155
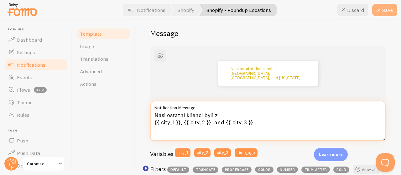
type textarea "Nasi ostatni klienci byli z {{ city_1 }}, {{ city_2 }}, and {{ city_3 }}"
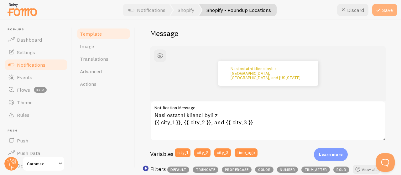
click at [389, 11] on button "Save" at bounding box center [385, 10] width 25 height 13
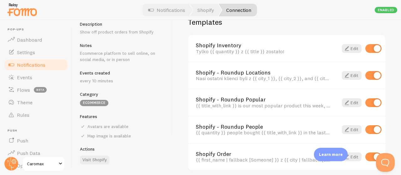
scroll to position [484, 0]
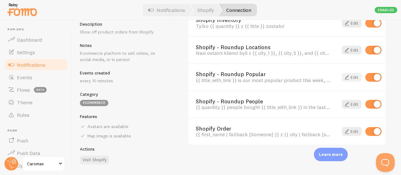
click at [343, 81] on span at bounding box center [347, 78] width 8 height 8
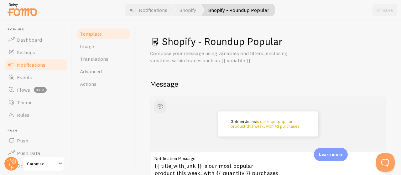
scroll to position [58, 0]
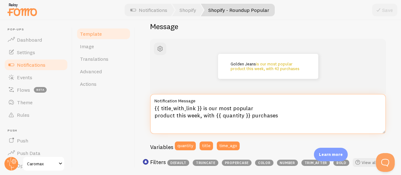
drag, startPoint x: 203, startPoint y: 109, endPoint x: 213, endPoint y: 117, distance: 13.0
click at [213, 117] on textarea "{{ title_with_link }} is our most popular product this week, with {{ quantity }…" at bounding box center [268, 114] width 236 height 40
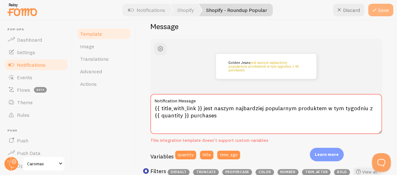
click at [375, 10] on icon at bounding box center [374, 10] width 8 height 8
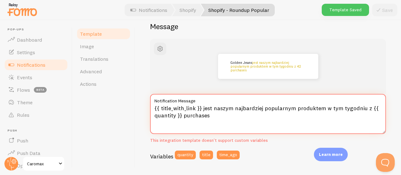
click at [198, 115] on textarea "{{ title_with_link }} jest naszym najbardziej popularnym produktem w tym tygodn…" at bounding box center [268, 114] width 236 height 40
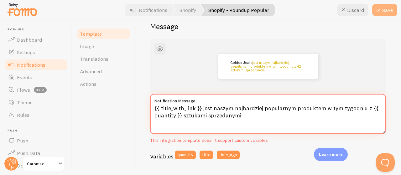
type textarea "{{ title_with_link }} jest naszym najbardziej popularnym produktem w tym tygodn…"
click at [389, 13] on button "Save" at bounding box center [385, 10] width 25 height 13
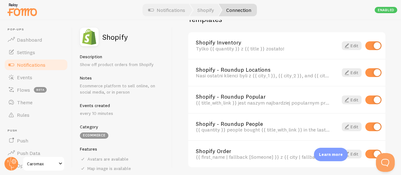
scroll to position [484, 0]
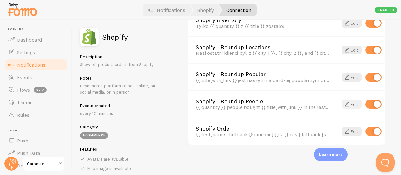
click at [343, 104] on span at bounding box center [347, 105] width 8 height 8
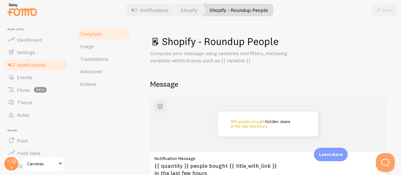
scroll to position [55, 0]
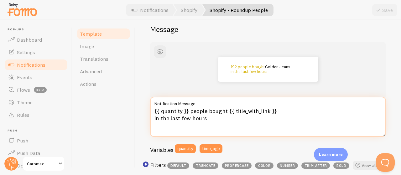
drag, startPoint x: 190, startPoint y: 109, endPoint x: 225, endPoint y: 113, distance: 35.0
click at [225, 113] on textarea "{{ quantity }} people bought {{ title_with_link }} in the last few hours" at bounding box center [268, 117] width 236 height 40
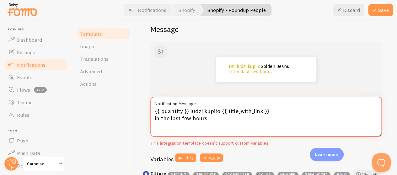
drag, startPoint x: 210, startPoint y: 118, endPoint x: 153, endPoint y: 121, distance: 57.4
click at [153, 121] on textarea "{{ quantity }} ludzi kupiło {{ title_with_link }} in the last few hours" at bounding box center [265, 117] width 231 height 40
type textarea "{{ quantity }} ludzi kupiło {{ title_with_link }} przez ostatnie godziny"
click at [376, 8] on icon at bounding box center [374, 10] width 8 height 8
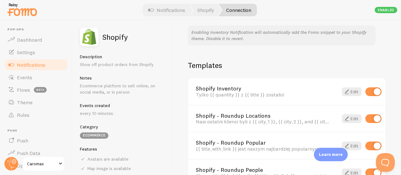
scroll to position [484, 0]
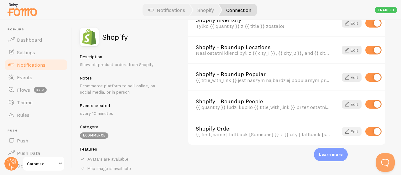
click at [347, 130] on link "Edit" at bounding box center [352, 131] width 20 height 9
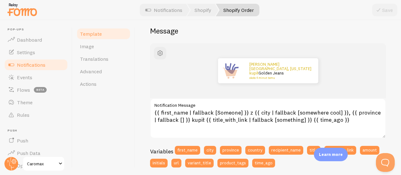
scroll to position [53, 0]
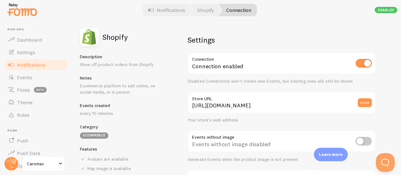
scroll to position [41, 0]
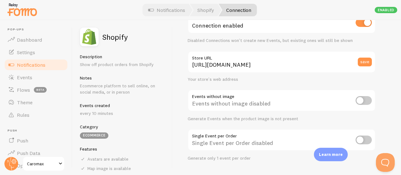
click at [29, 64] on span "Notifications" at bounding box center [31, 65] width 29 height 6
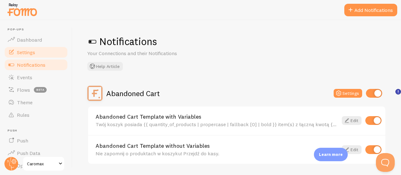
click at [40, 53] on link "Settings" at bounding box center [36, 52] width 65 height 13
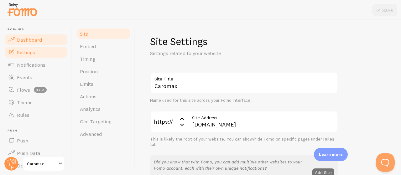
click at [42, 36] on link "Dashboard" at bounding box center [36, 40] width 65 height 13
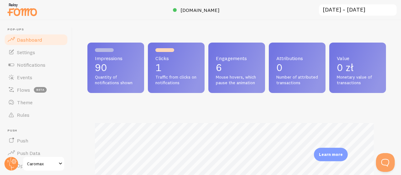
scroll to position [165, 294]
